Goal: Information Seeking & Learning: Learn about a topic

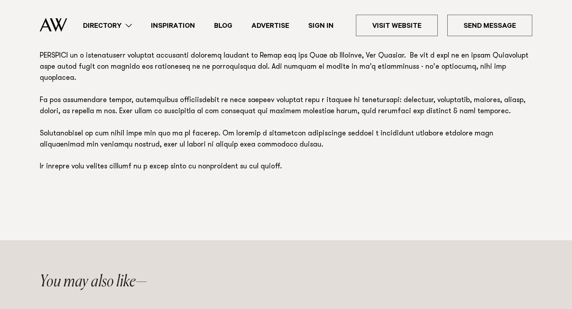
scroll to position [851, 0]
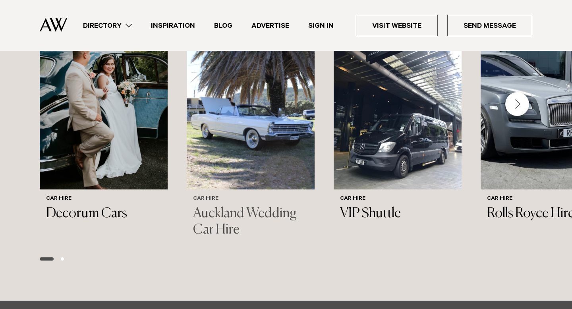
click at [270, 125] on img "2 / 6" at bounding box center [251, 103] width 128 height 171
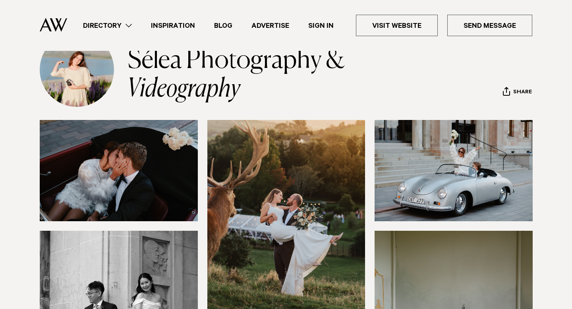
scroll to position [107, 0]
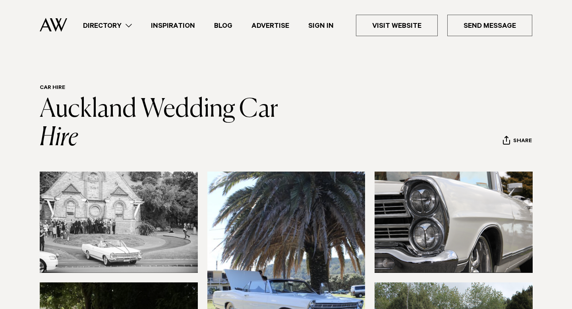
scroll to position [330, 0]
